Goal: Task Accomplishment & Management: Use online tool/utility

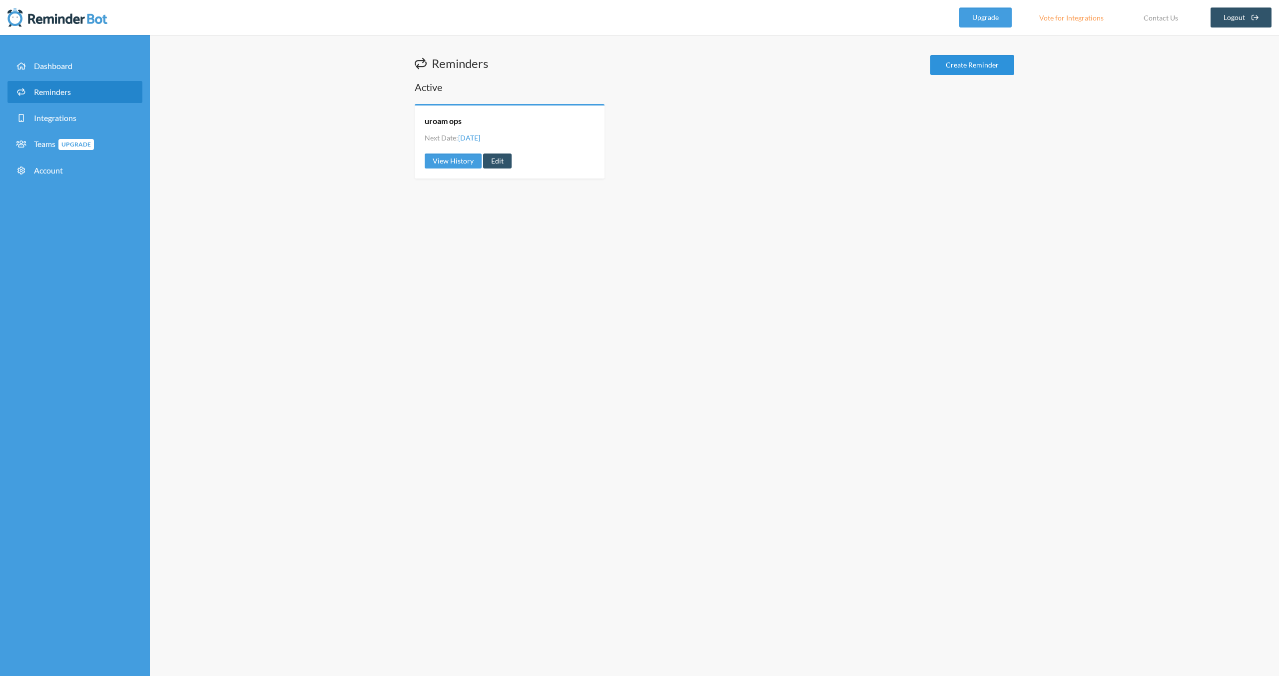
click at [971, 55] on link "Create Reminder" at bounding box center [972, 65] width 84 height 20
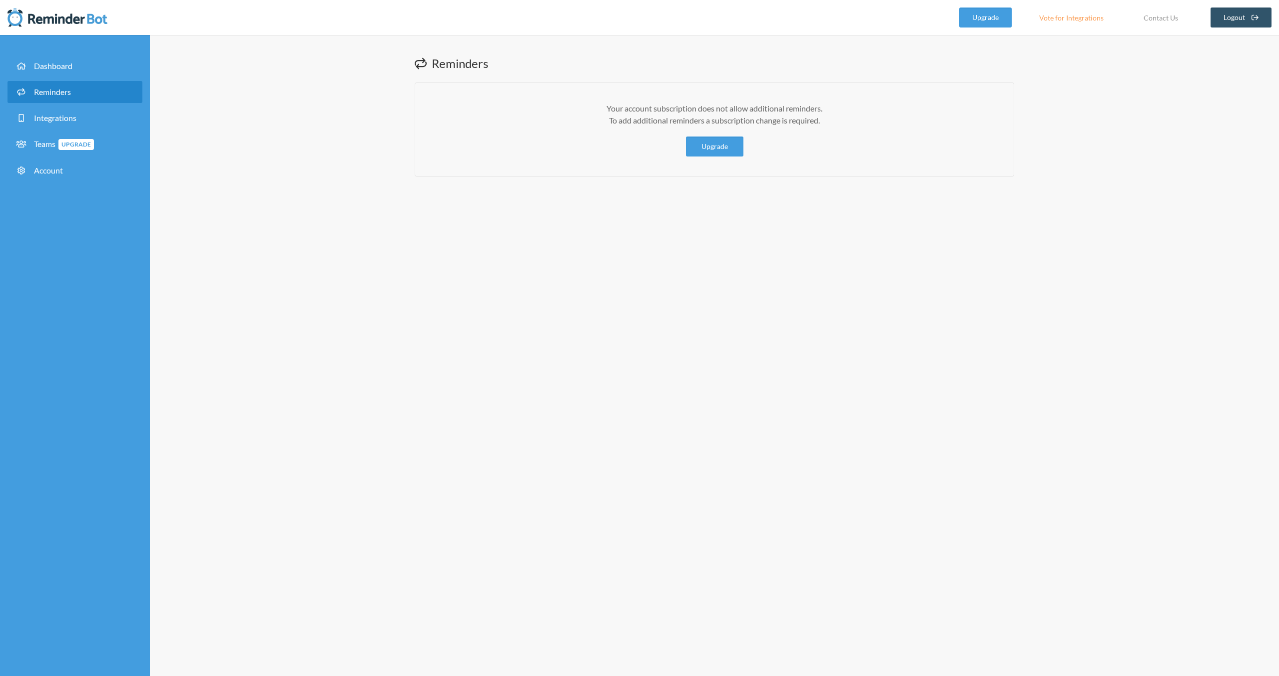
click at [60, 90] on span "Reminders" at bounding box center [52, 91] width 37 height 9
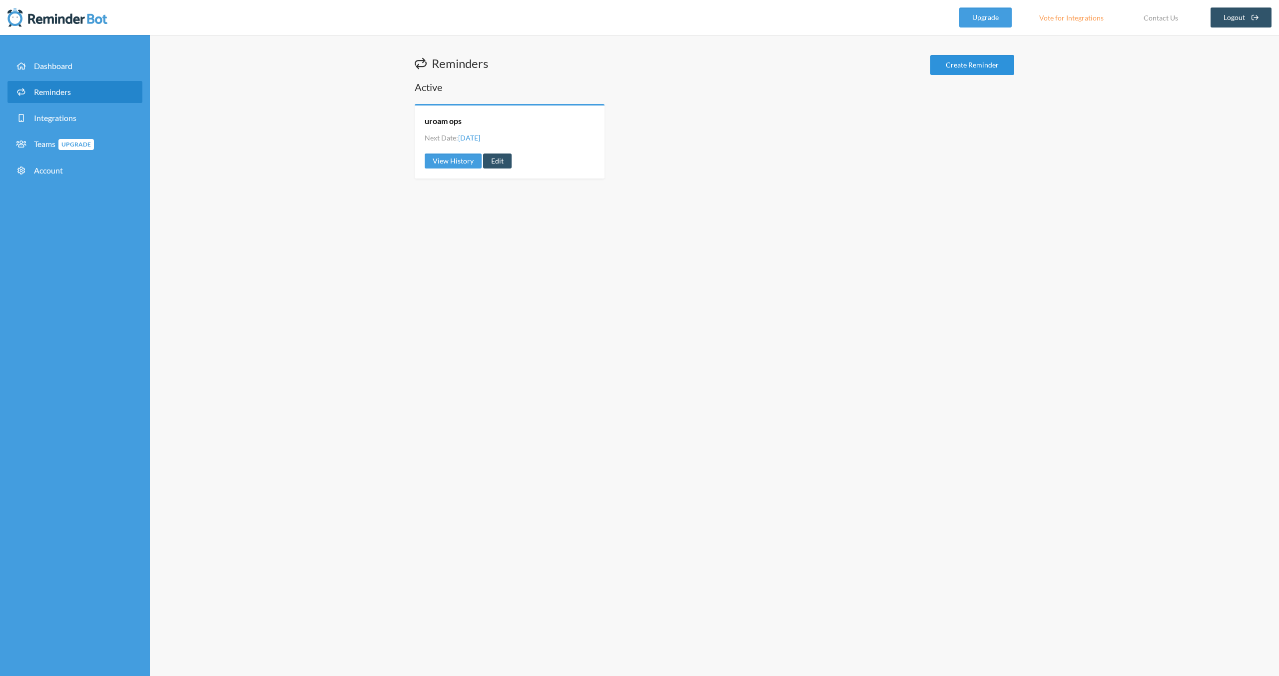
click at [964, 64] on link "Create Reminder" at bounding box center [972, 65] width 84 height 20
